Goal: Transaction & Acquisition: Obtain resource

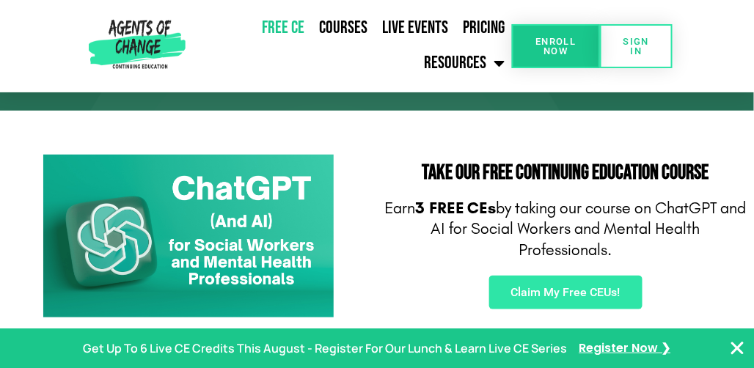
scroll to position [220, 0]
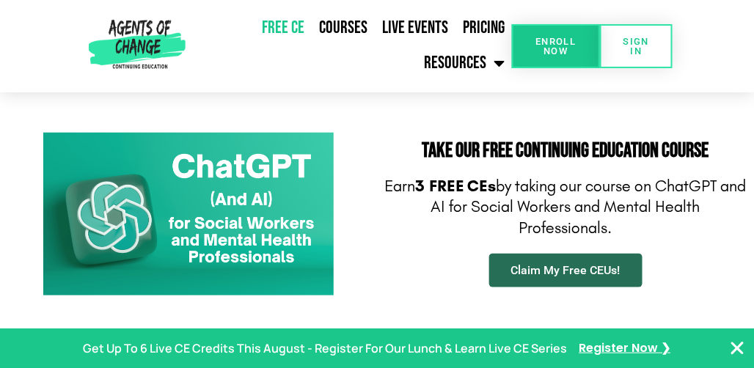
click at [551, 270] on span "Claim My Free CEUs!" at bounding box center [565, 271] width 109 height 12
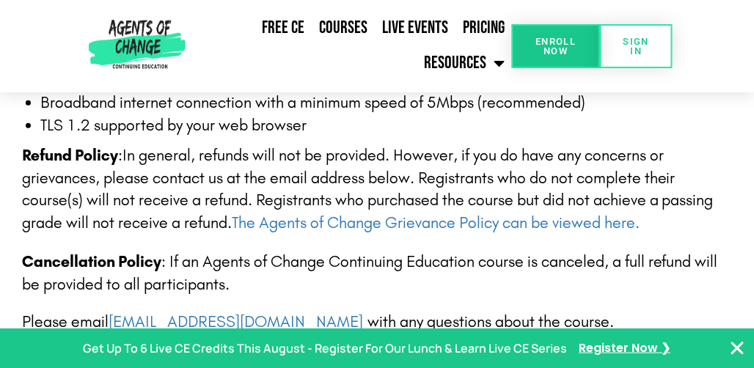
scroll to position [2501, 0]
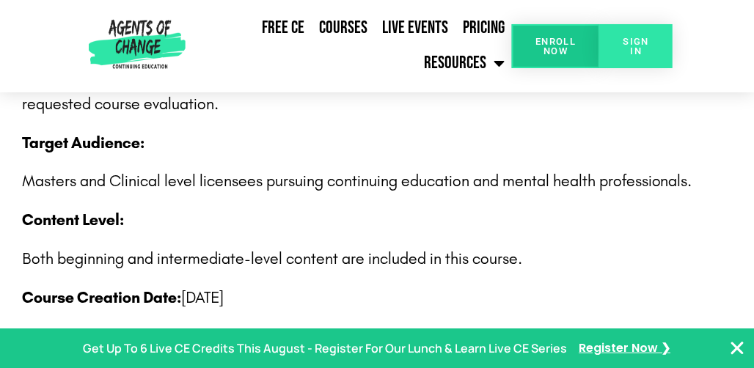
click at [643, 50] on span "SIGN IN" at bounding box center [636, 46] width 26 height 19
